Goal: Task Accomplishment & Management: Manage account settings

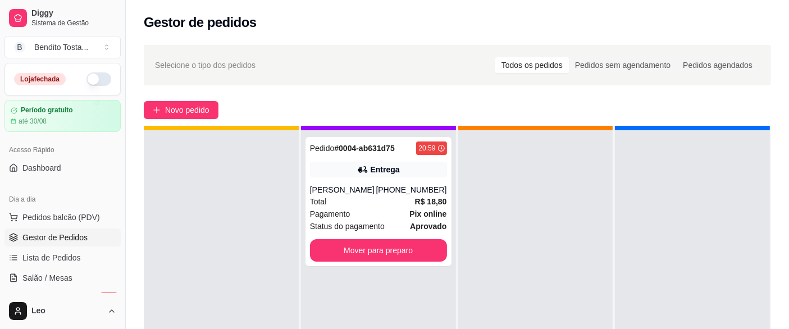
scroll to position [31, 0]
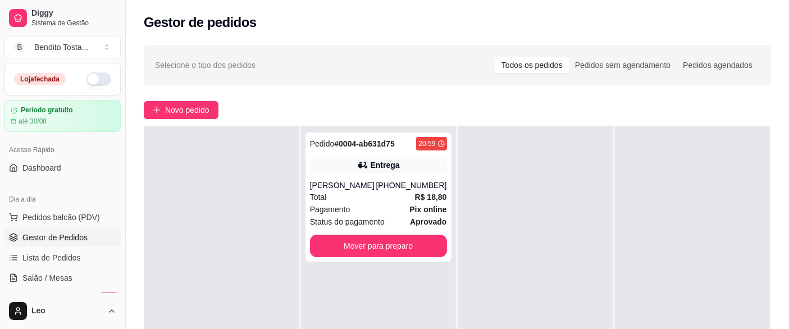
click at [402, 249] on button "Mover para preparo" at bounding box center [378, 246] width 137 height 22
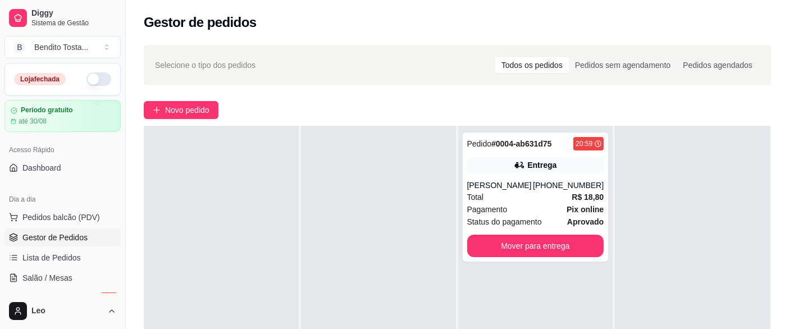
click at [530, 249] on button "Mover para entrega" at bounding box center [535, 246] width 137 height 22
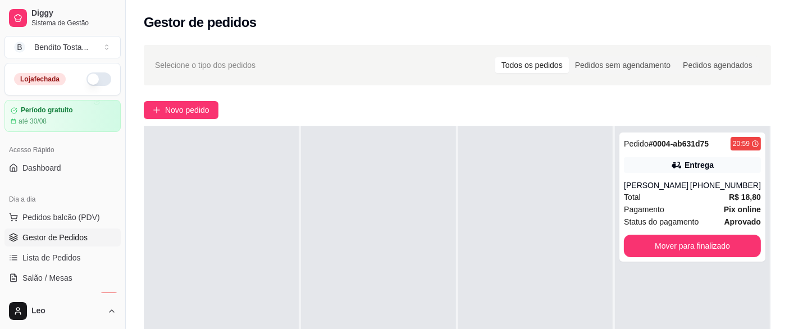
click at [670, 237] on button "Mover para finalizado" at bounding box center [692, 246] width 137 height 22
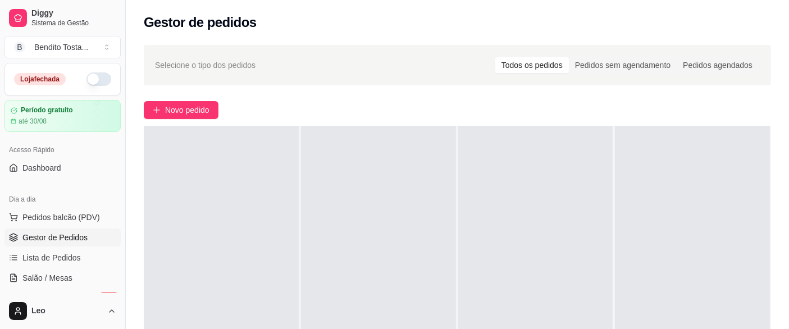
click at [88, 82] on button "button" at bounding box center [99, 78] width 25 height 13
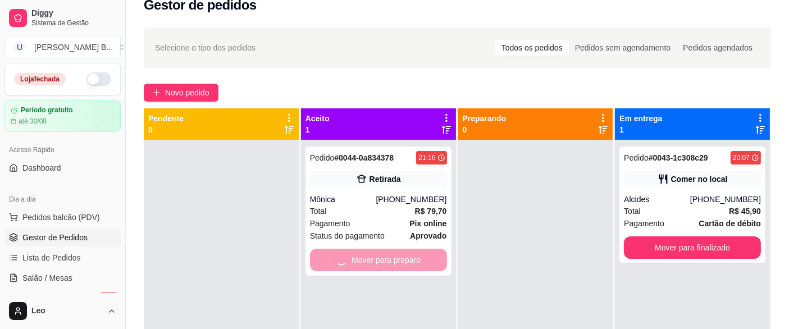
scroll to position [31, 0]
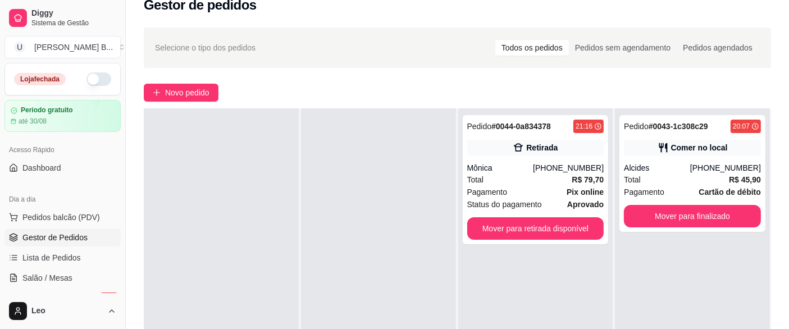
click at [679, 219] on button "Mover para finalizado" at bounding box center [692, 216] width 137 height 22
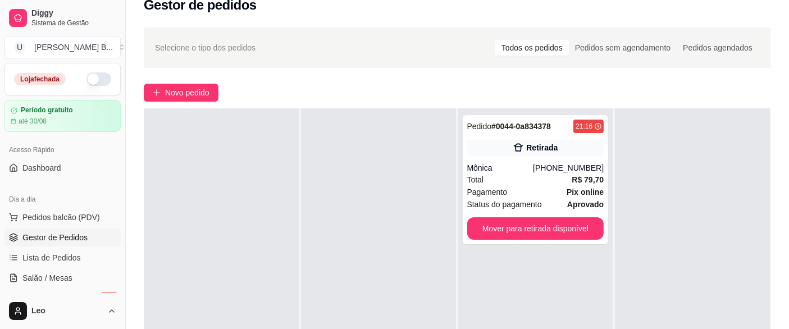
click at [575, 230] on button "Mover para retirada disponível" at bounding box center [535, 228] width 137 height 22
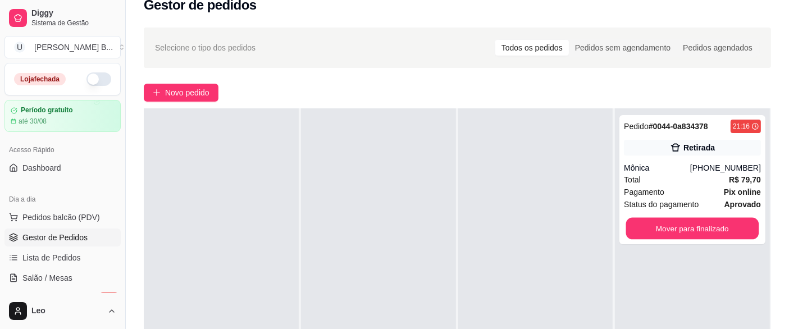
click at [688, 238] on button "Mover para finalizado" at bounding box center [693, 229] width 133 height 22
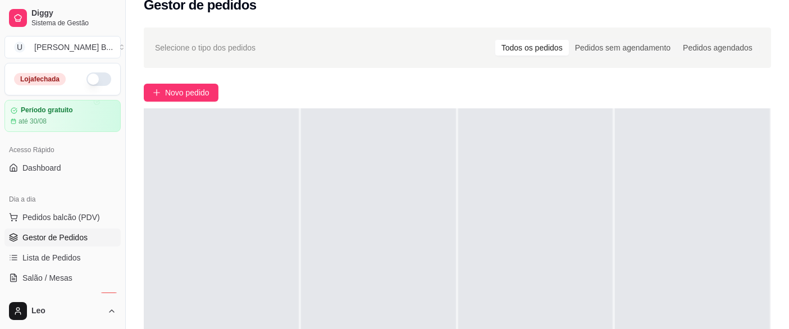
click at [90, 77] on button "button" at bounding box center [99, 78] width 25 height 13
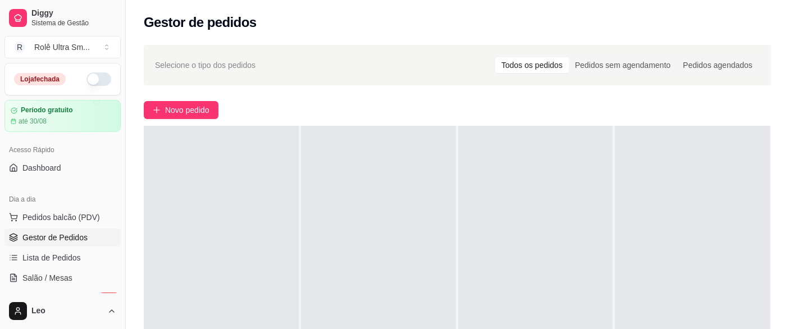
click at [92, 72] on button "button" at bounding box center [99, 78] width 25 height 13
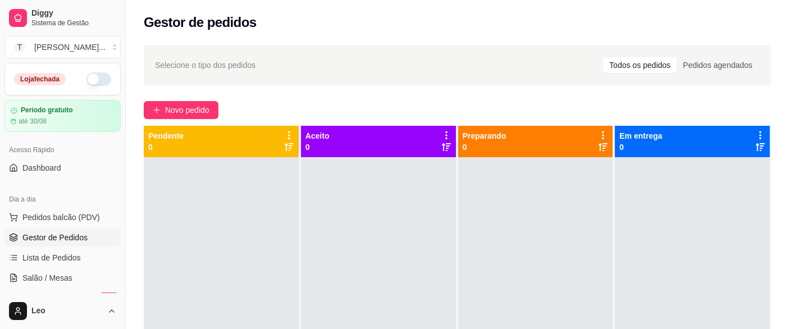
click at [88, 78] on button "button" at bounding box center [99, 78] width 25 height 13
